Goal: Task Accomplishment & Management: Use online tool/utility

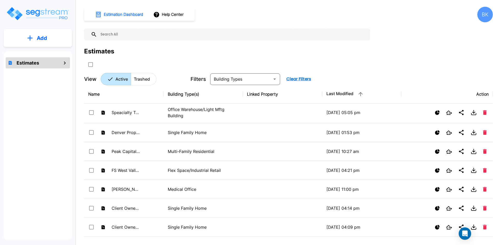
scroll to position [518, 0]
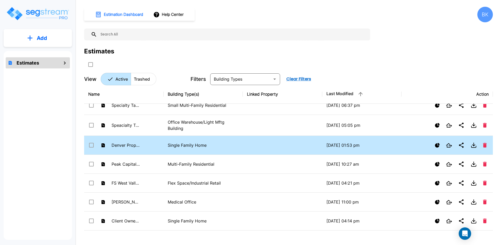
click at [184, 145] on p "Single Family Home" at bounding box center [203, 145] width 71 height 6
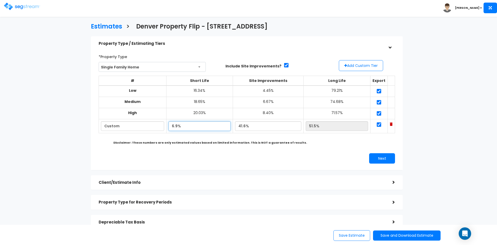
click at [200, 126] on input "6.9%" at bounding box center [200, 126] width 62 height 10
drag, startPoint x: 183, startPoint y: 127, endPoint x: 153, endPoint y: 126, distance: 29.8
click at [153, 127] on tr "Custom 6.9% 41.6% 51.5%" at bounding box center [247, 126] width 296 height 14
type input "10.00%"
type input "48.40%"
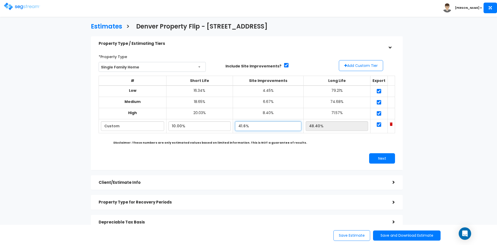
drag, startPoint x: 258, startPoint y: 126, endPoint x: 221, endPoint y: 125, distance: 37.6
click at [221, 125] on tr "Custom 10.00% 41.6% 48.40%" at bounding box center [247, 126] width 296 height 14
type input "90.00%"
type input "0.00%"
click at [338, 125] on input "0.00%" at bounding box center [337, 126] width 62 height 10
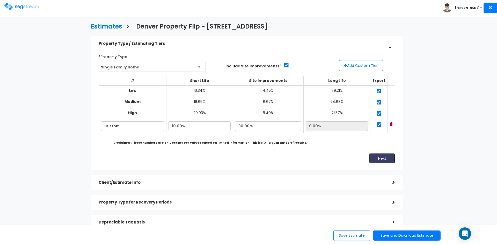
click at [385, 156] on button "Next" at bounding box center [382, 158] width 26 height 10
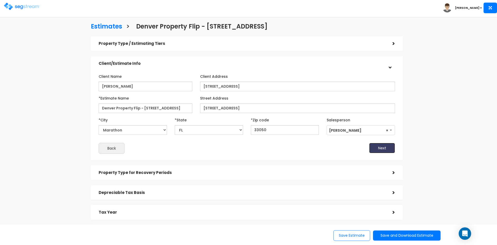
click at [378, 151] on button "Next" at bounding box center [382, 148] width 26 height 10
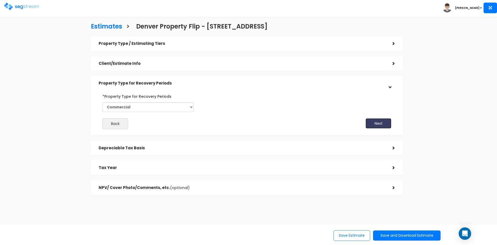
click at [384, 123] on button "Next" at bounding box center [379, 123] width 26 height 10
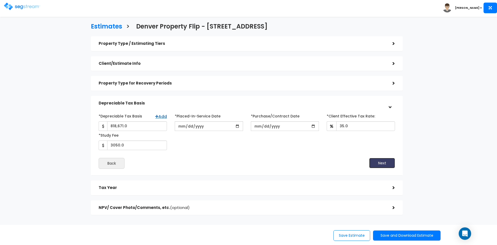
click at [377, 160] on button "Next" at bounding box center [382, 163] width 26 height 10
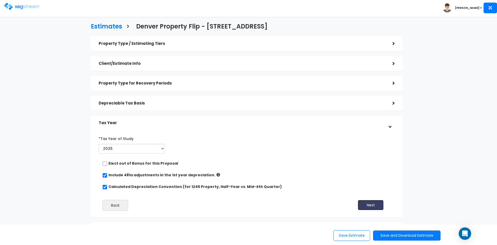
click at [373, 204] on button "Next" at bounding box center [371, 205] width 26 height 10
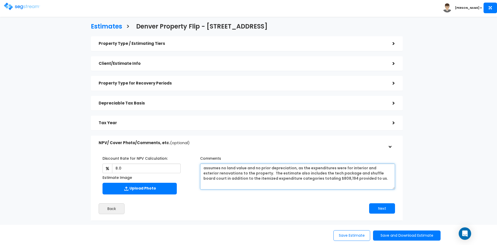
drag, startPoint x: 312, startPoint y: 178, endPoint x: 315, endPoint y: 178, distance: 3.1
click at [315, 178] on textarea "assumes no land value and no prior depreciation, as the expenditures were for i…" at bounding box center [297, 176] width 195 height 26
click at [355, 178] on textarea "assumes no land value and no prior depreciation, as the expenditures were for i…" at bounding box center [297, 176] width 195 height 26
click at [257, 173] on textarea "assumes no land value and no prior depreciation, as the expenditures were for i…" at bounding box center [297, 176] width 195 height 26
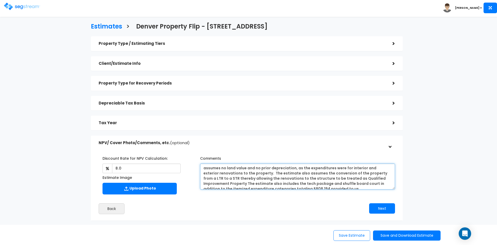
scroll to position [4, 0]
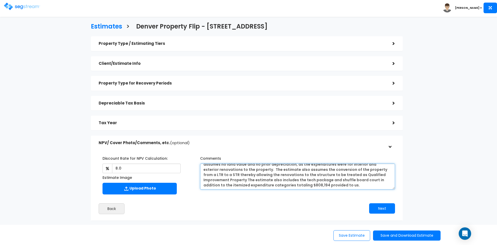
drag, startPoint x: 204, startPoint y: 169, endPoint x: 361, endPoint y: 206, distance: 162.0
click at [361, 206] on div "Discount Rate for NPV Calculation: 8.0 Estimate Image" at bounding box center [247, 183] width 304 height 68
click at [312, 186] on textarea "assumes no land value and no prior depreciation, as the expenditures were for i…" at bounding box center [297, 176] width 195 height 26
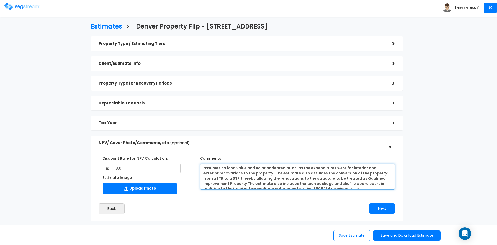
drag, startPoint x: 312, startPoint y: 186, endPoint x: 195, endPoint y: 161, distance: 119.7
click at [195, 161] on div "Discount Rate for NPV Calculation: 8.0 Estimate Image Comments" at bounding box center [247, 173] width 304 height 45
paste textarea "This estimate ssumes no land value and no prior depreciation, as the expenditur…"
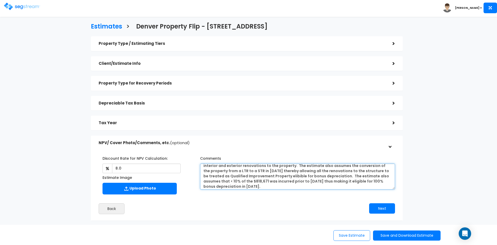
click at [270, 176] on textarea "assumes no land value and no prior depreciation, as the expenditures were for i…" at bounding box center [297, 176] width 195 height 26
type textarea "This estimate ssumes no land value and no prior depreciation, as the expenditur…"
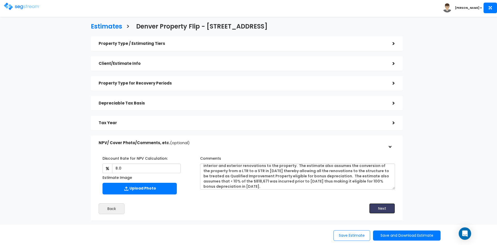
click at [377, 209] on button "Next" at bounding box center [382, 208] width 26 height 10
click at [387, 234] on button "Save and Download Estimate" at bounding box center [407, 235] width 68 height 10
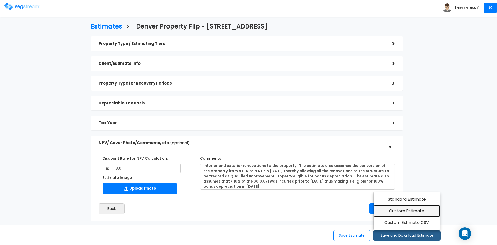
click at [392, 210] on link "Custom Estimate" at bounding box center [407, 211] width 67 height 12
